Goal: Information Seeking & Learning: Learn about a topic

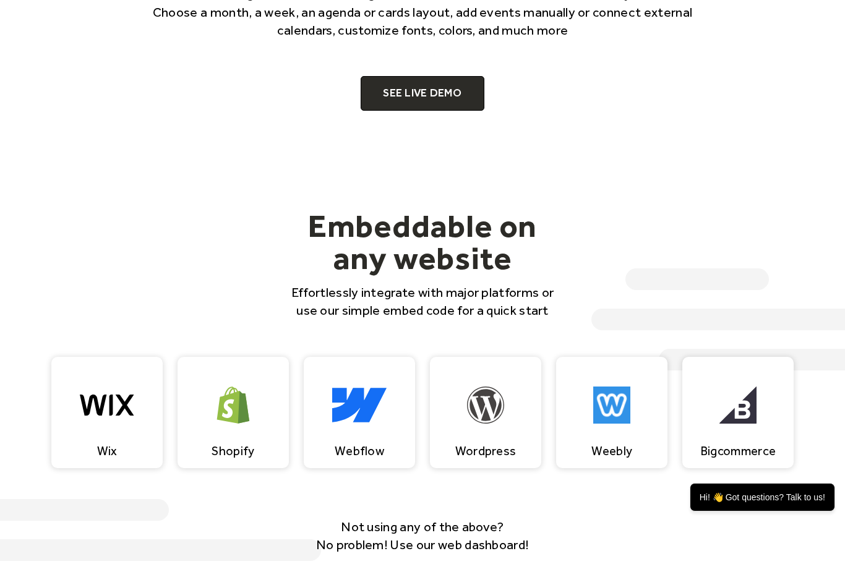
scroll to position [812, 0]
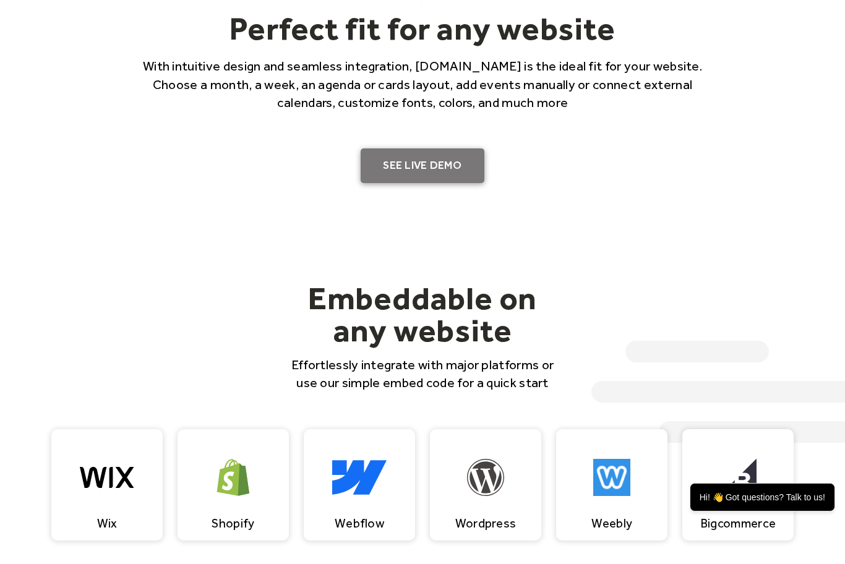
click at [408, 173] on link "SEE LIVE DEMO" at bounding box center [423, 166] width 124 height 35
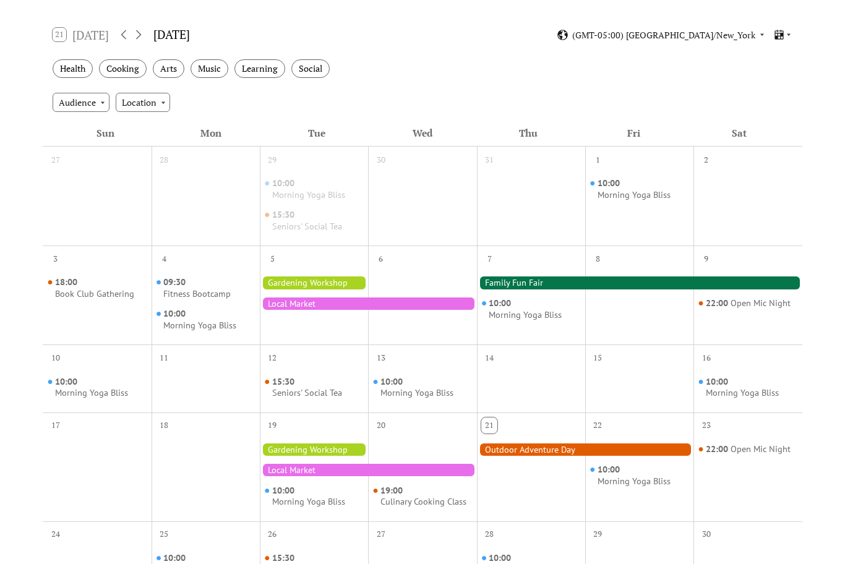
scroll to position [198, 0]
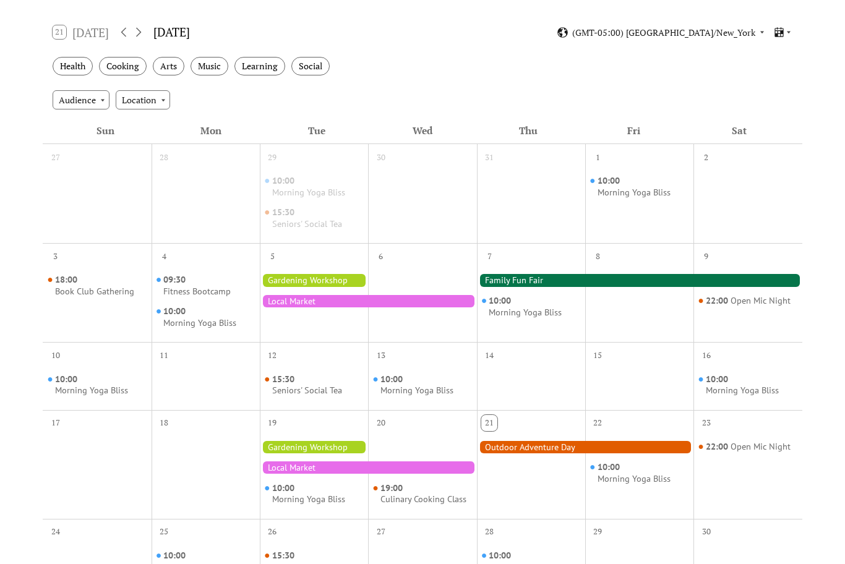
click at [527, 282] on div at bounding box center [640, 280] width 326 height 12
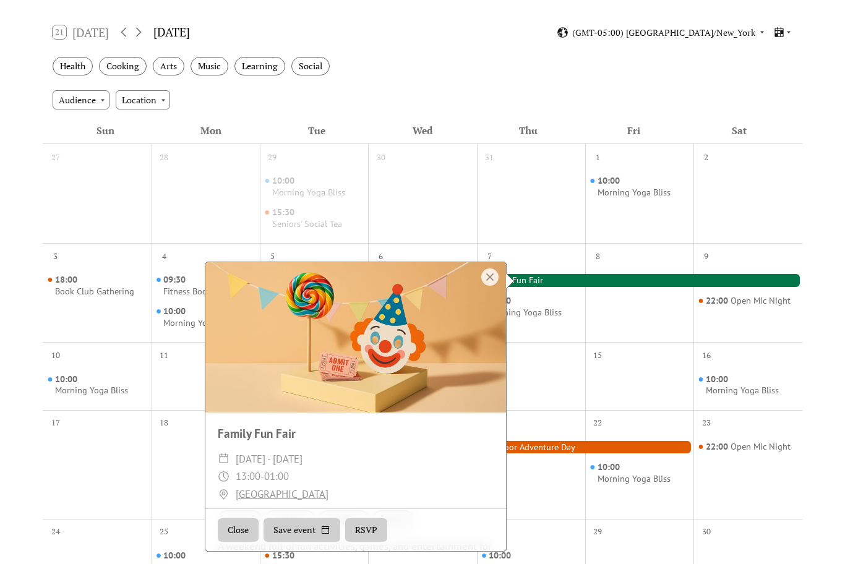
click at [467, 92] on div "Audience Location" at bounding box center [422, 99] width 759 height 33
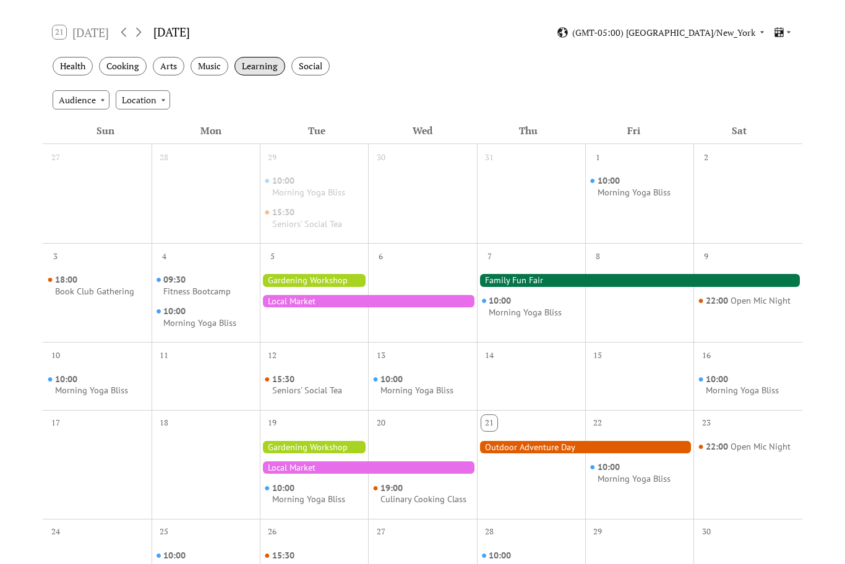
scroll to position [0, 0]
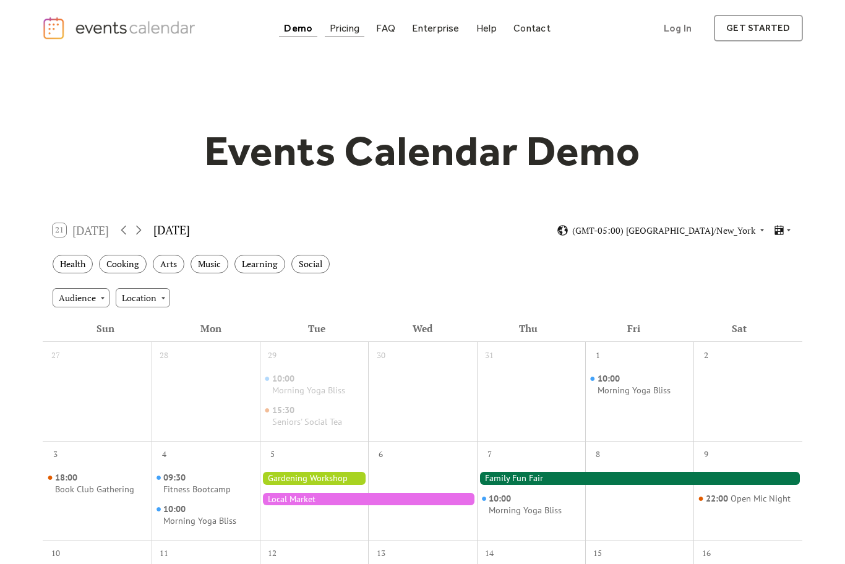
click at [335, 27] on div "Pricing" at bounding box center [345, 28] width 30 height 7
click at [522, 100] on div "Events Calendar Demo Loading the Events Calendar..." at bounding box center [422, 533] width 761 height 955
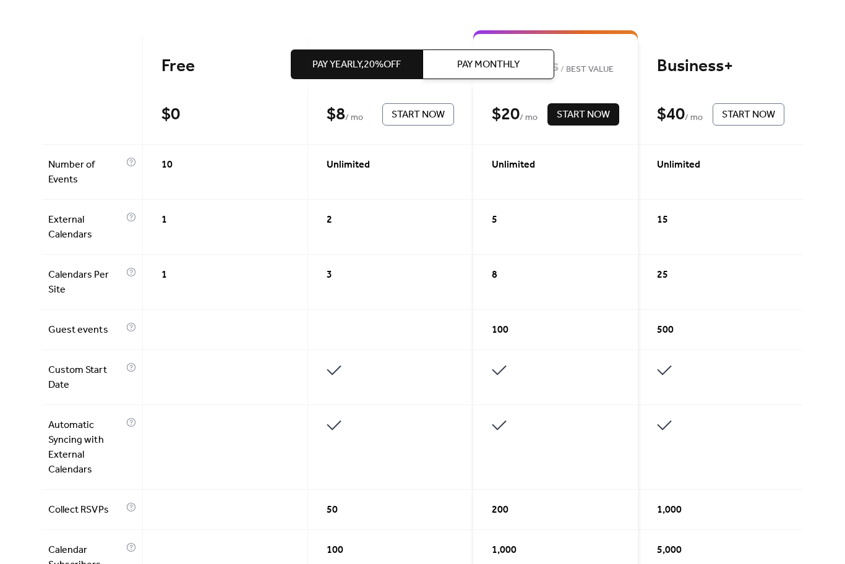
scroll to position [361, 0]
